Goal: Navigation & Orientation: Find specific page/section

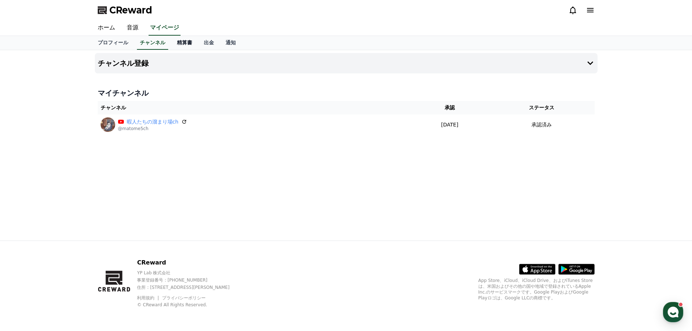
click at [171, 43] on link "精算書" at bounding box center [184, 43] width 27 height 14
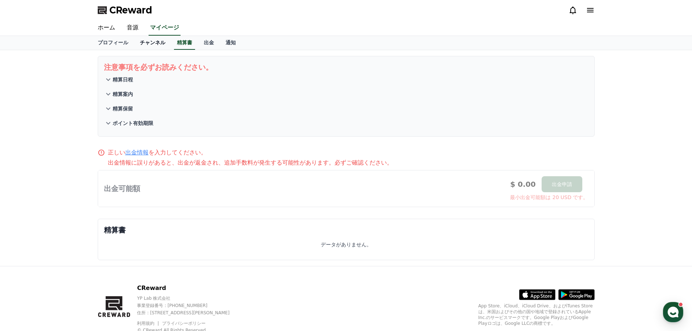
click at [142, 40] on link "チャンネル" at bounding box center [152, 43] width 37 height 14
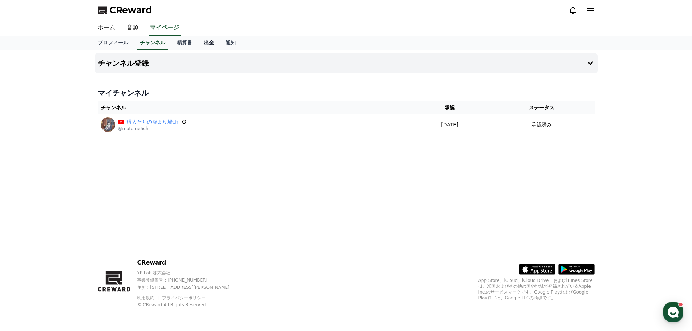
click at [198, 42] on link "出金" at bounding box center [209, 43] width 22 height 14
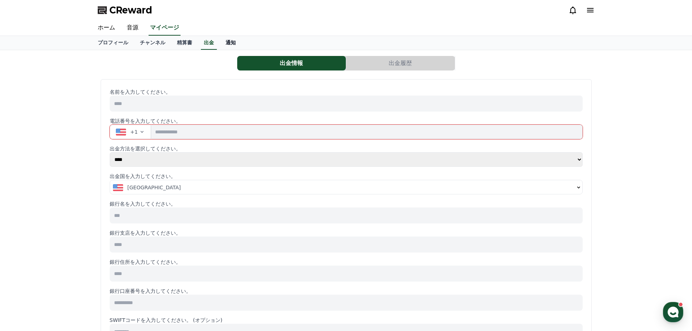
click at [220, 42] on link "通知" at bounding box center [231, 43] width 22 height 14
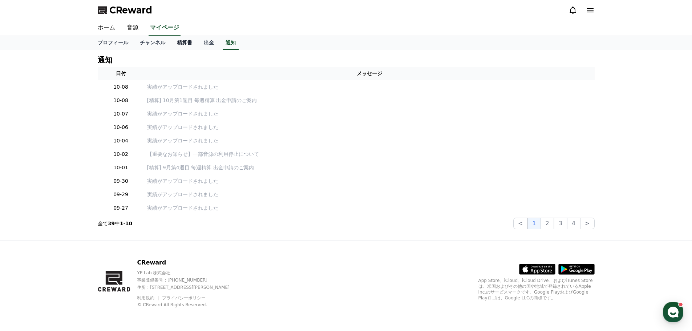
click at [171, 43] on link "精算書" at bounding box center [184, 43] width 27 height 14
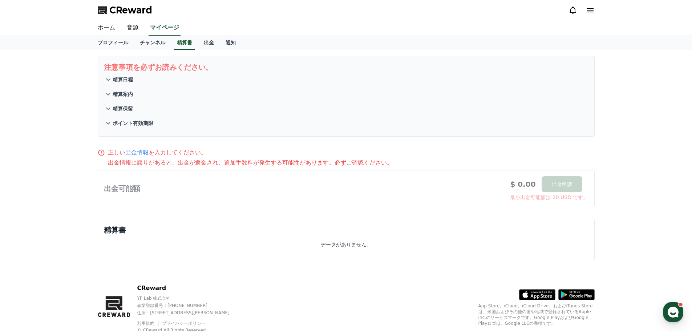
click at [111, 81] on icon at bounding box center [108, 79] width 9 height 9
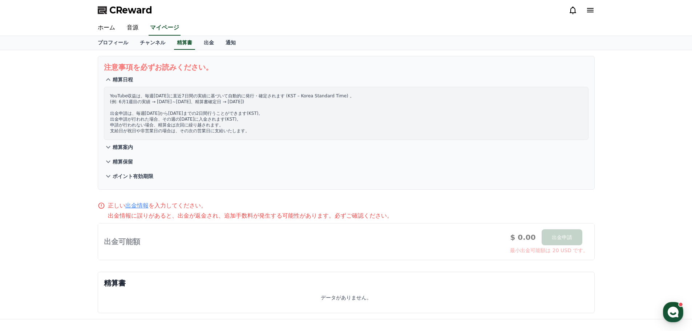
click at [111, 81] on icon at bounding box center [108, 79] width 9 height 9
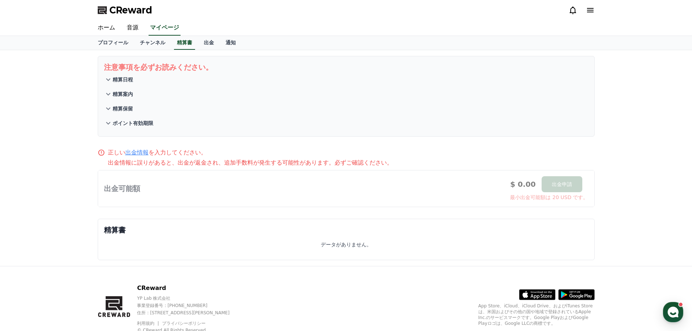
click at [110, 94] on icon at bounding box center [108, 94] width 9 height 9
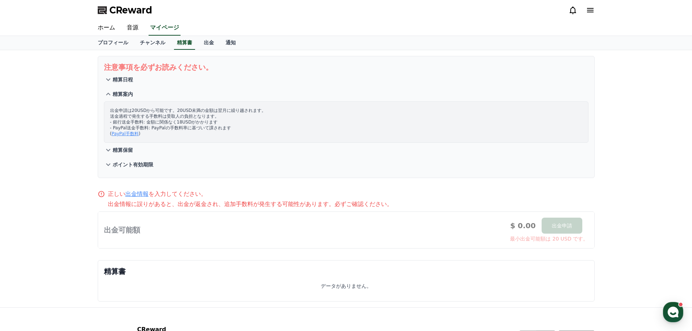
click at [110, 94] on icon at bounding box center [108, 94] width 9 height 9
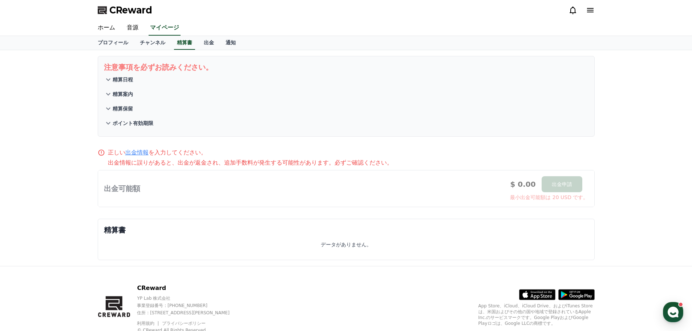
click at [108, 110] on icon at bounding box center [108, 108] width 9 height 9
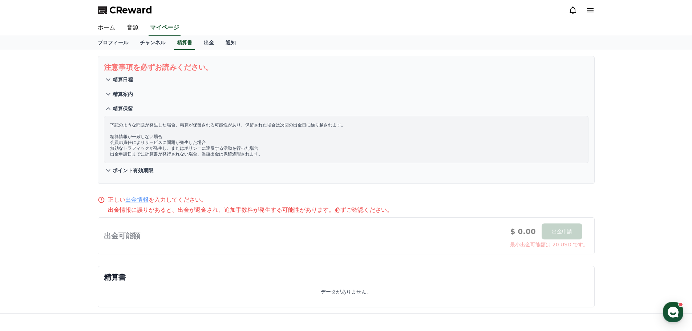
click at [108, 110] on icon at bounding box center [108, 108] width 9 height 9
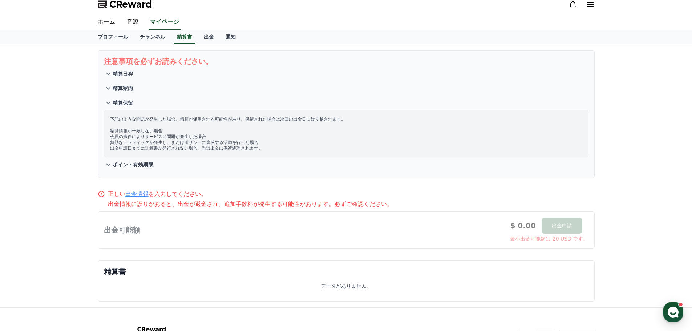
scroll to position [25, 0]
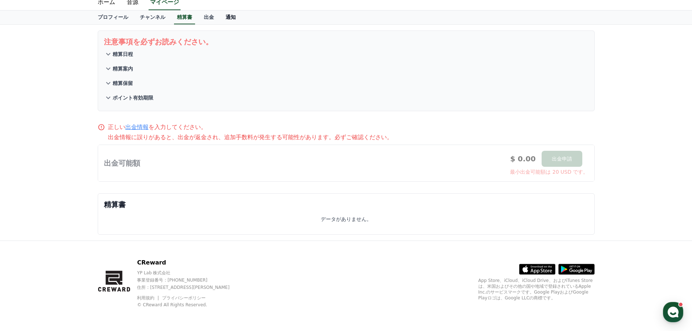
click at [220, 16] on link "通知" at bounding box center [231, 18] width 22 height 14
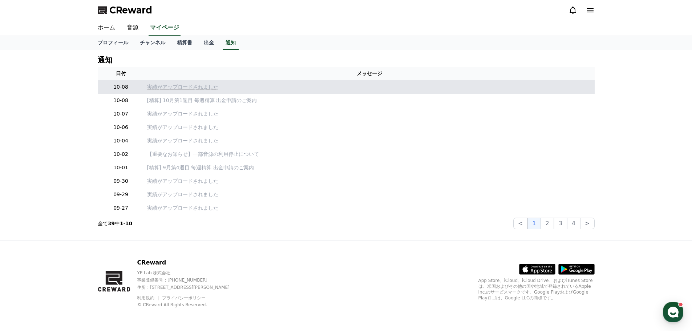
click at [174, 86] on p "実績がアップロードされました" at bounding box center [369, 87] width 444 height 8
